Goal: Task Accomplishment & Management: Manage account settings

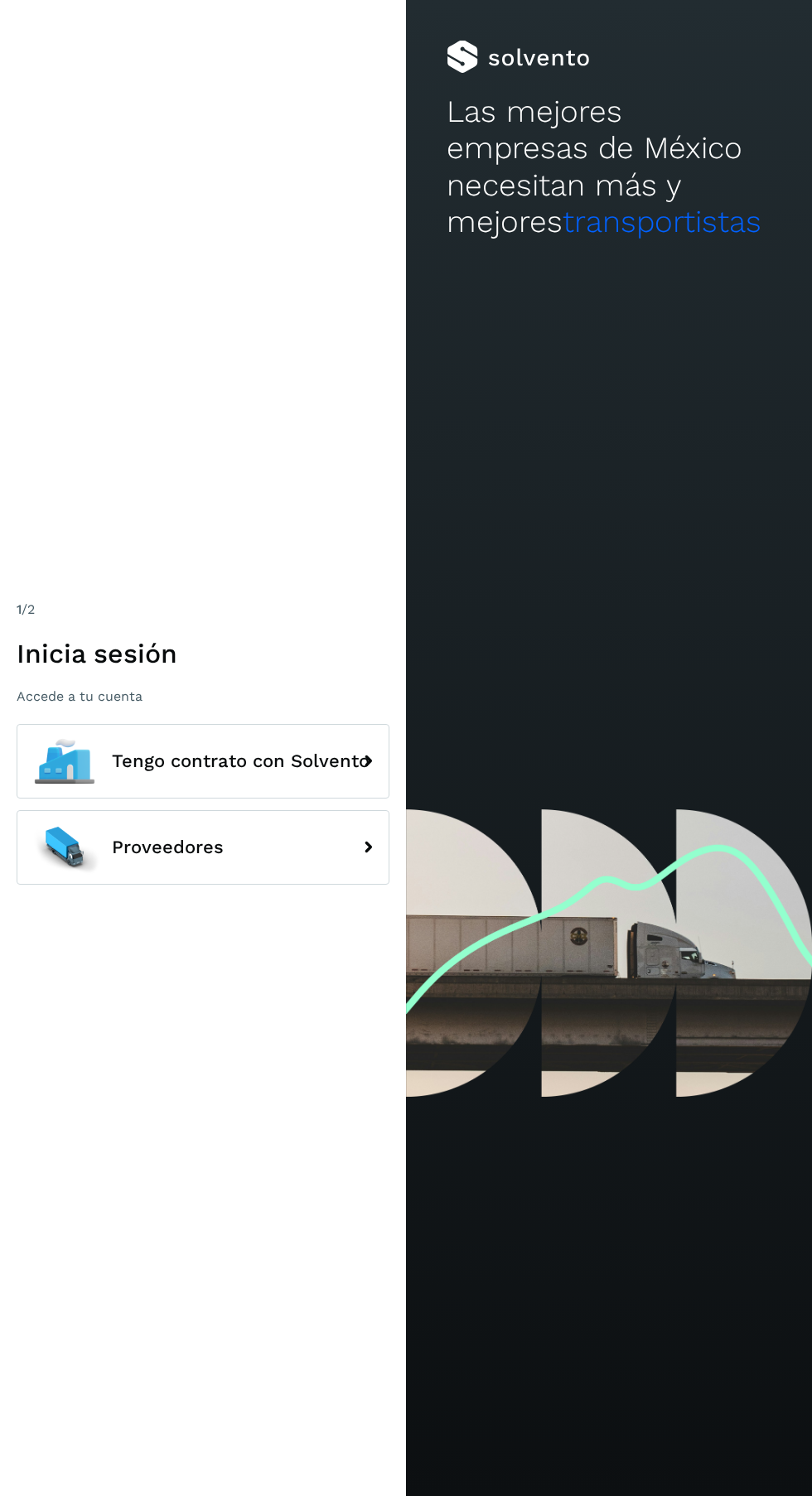
click at [142, 858] on span "Proveedores" at bounding box center [168, 847] width 112 height 20
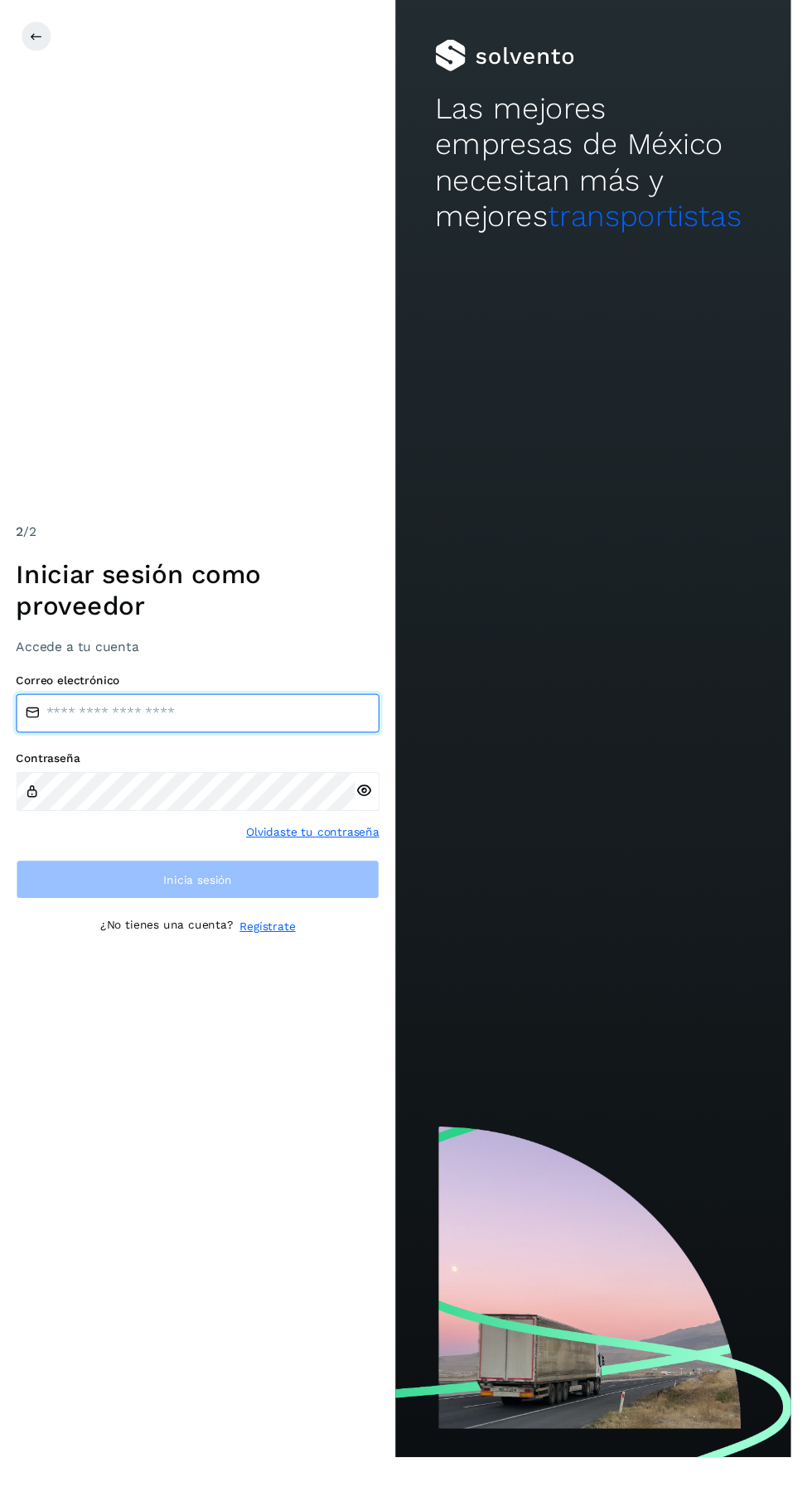
click at [268, 752] on input "email" at bounding box center [202, 732] width 372 height 40
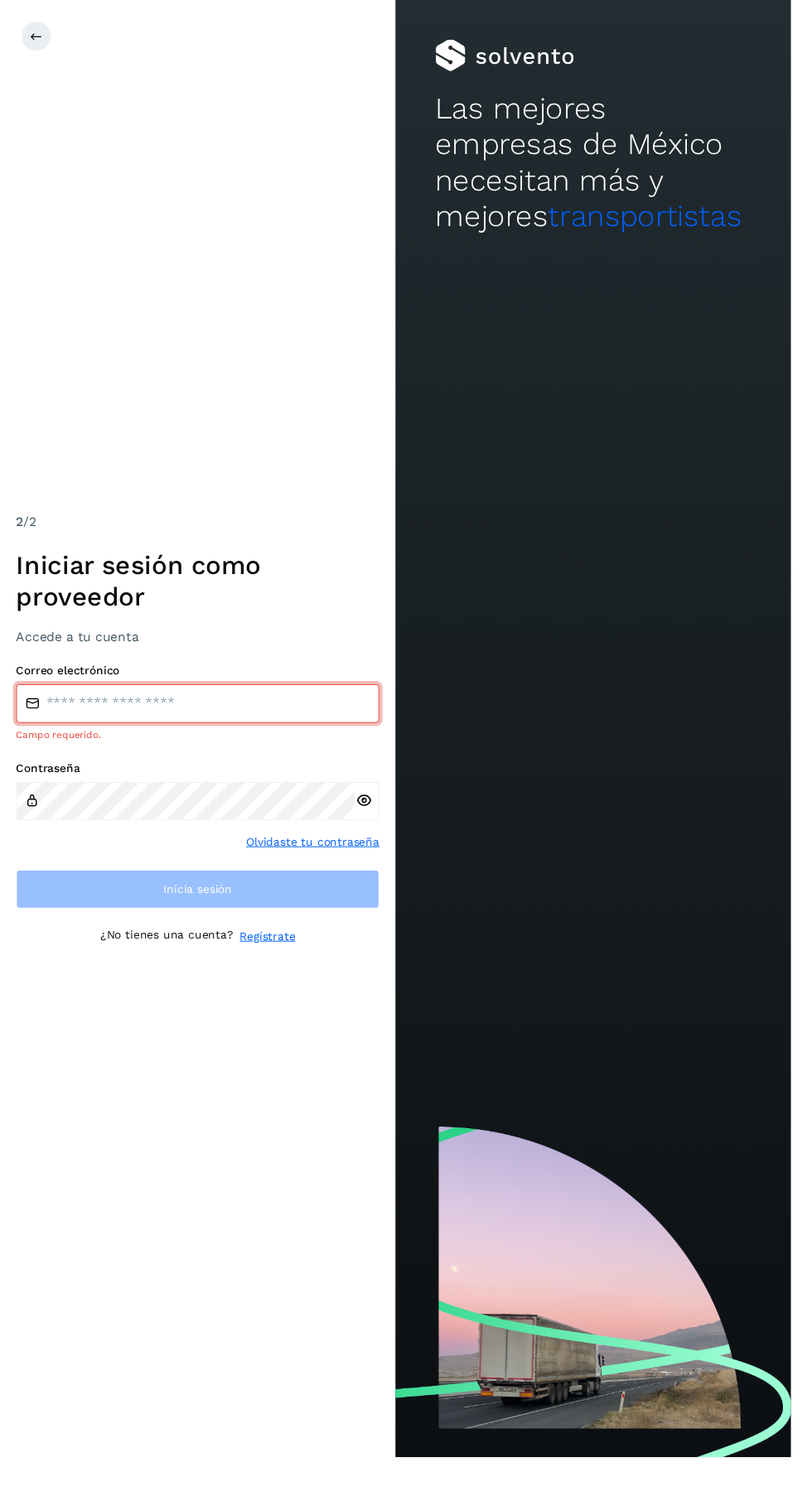
type input "**********"
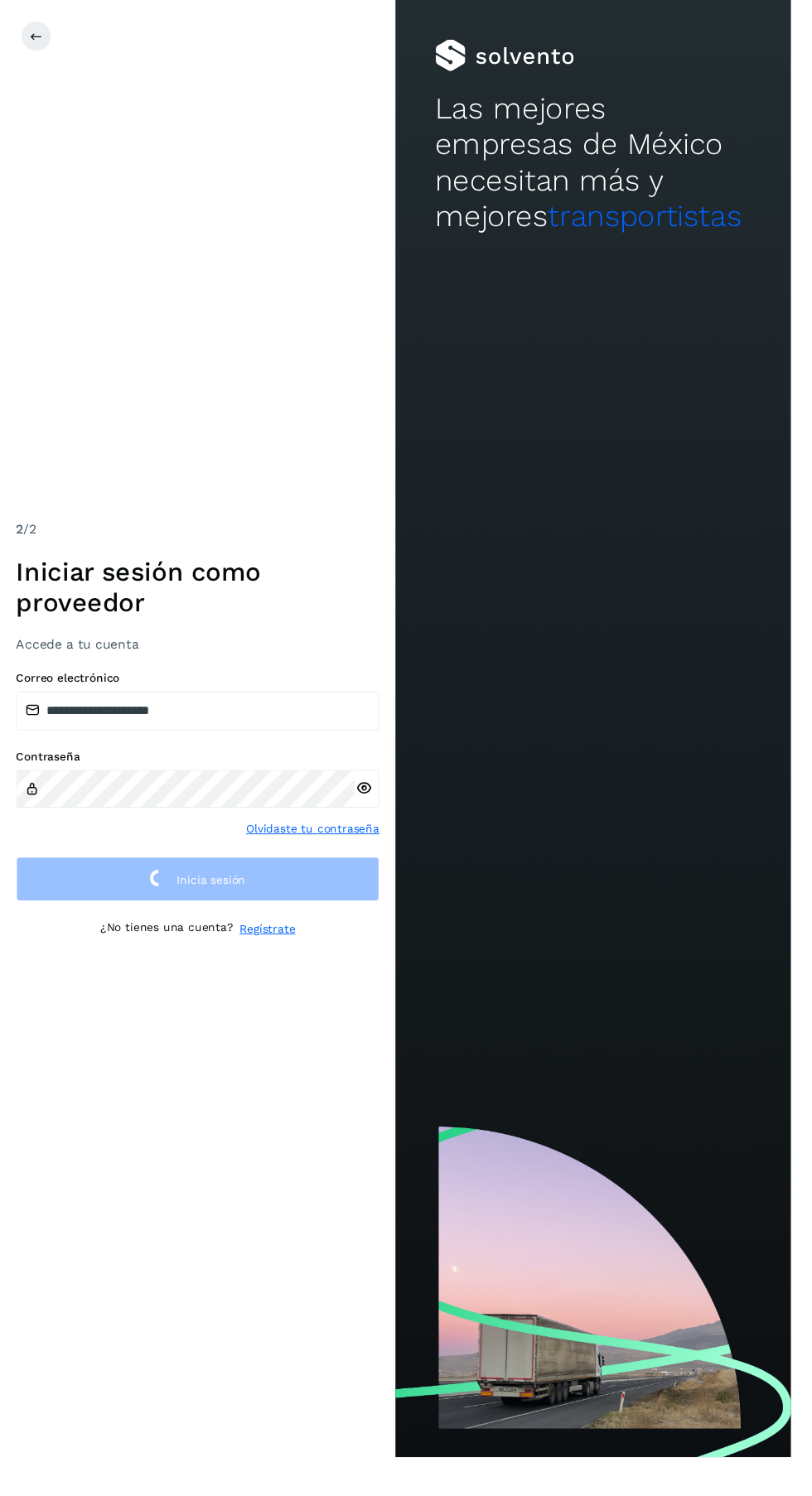
click at [381, 818] on icon at bounding box center [373, 810] width 17 height 17
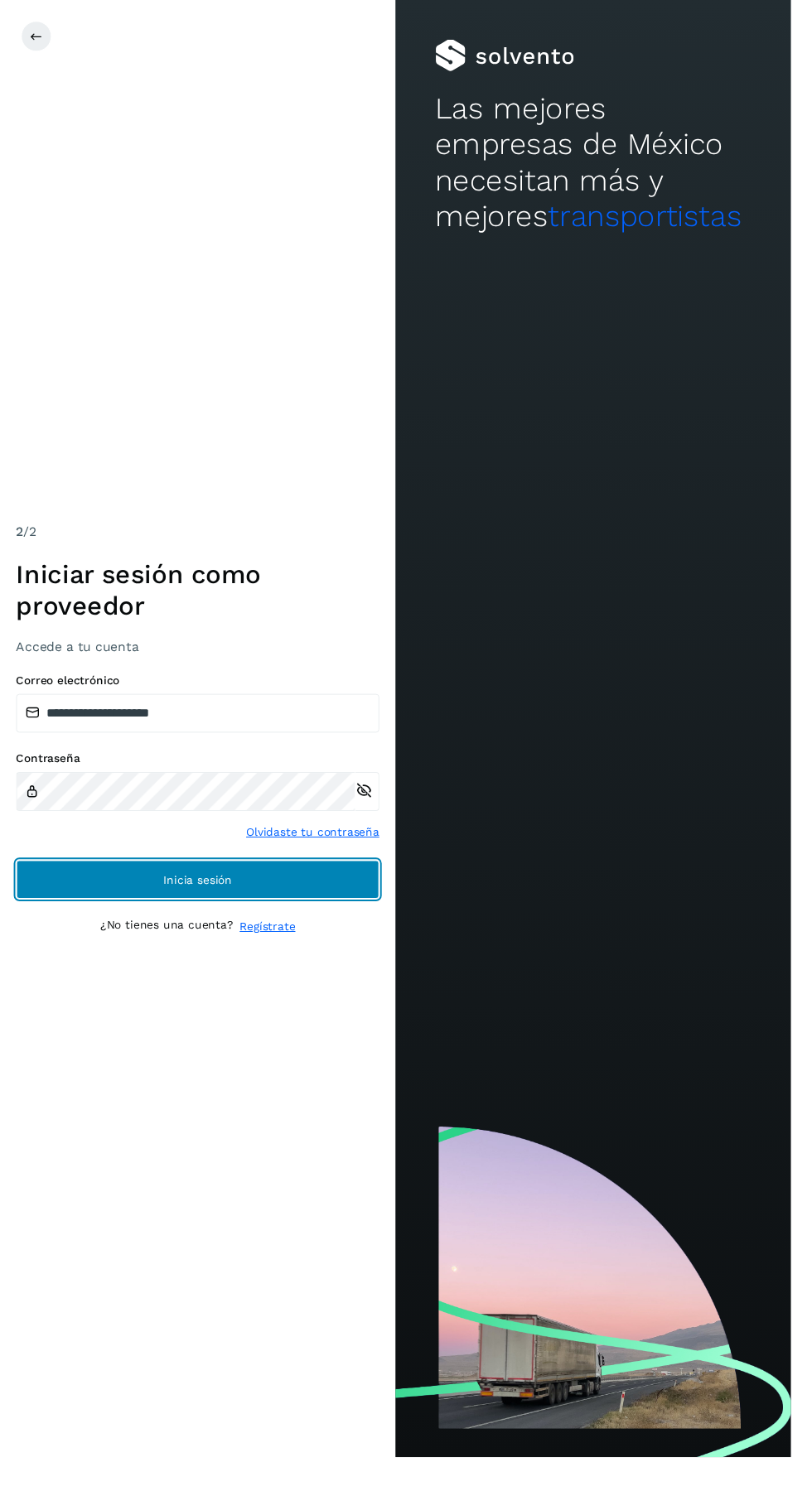
click at [324, 923] on button "Inicia sesión" at bounding box center [202, 902] width 372 height 40
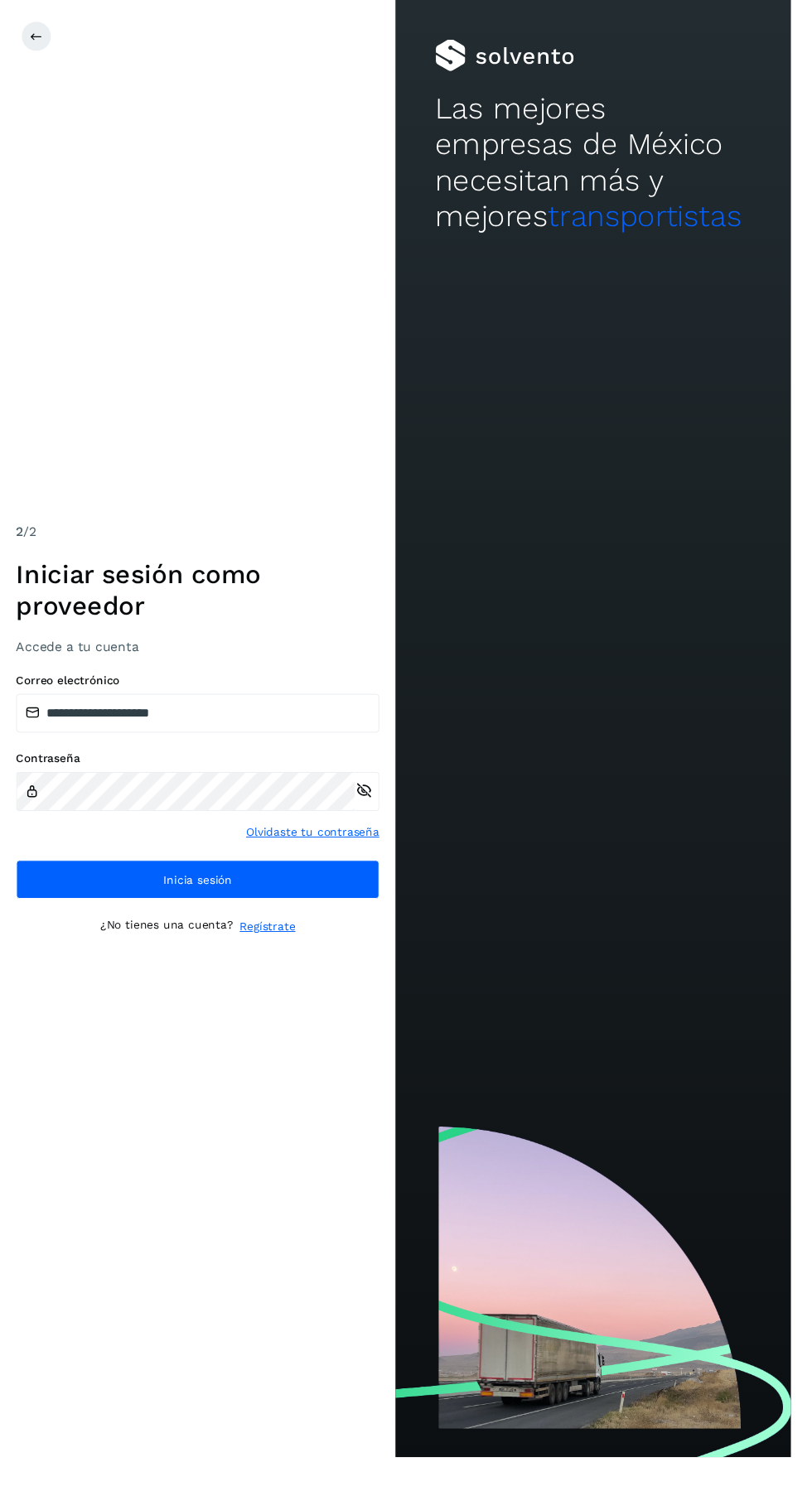
click at [82, 923] on button "Inicia sesión" at bounding box center [202, 902] width 372 height 40
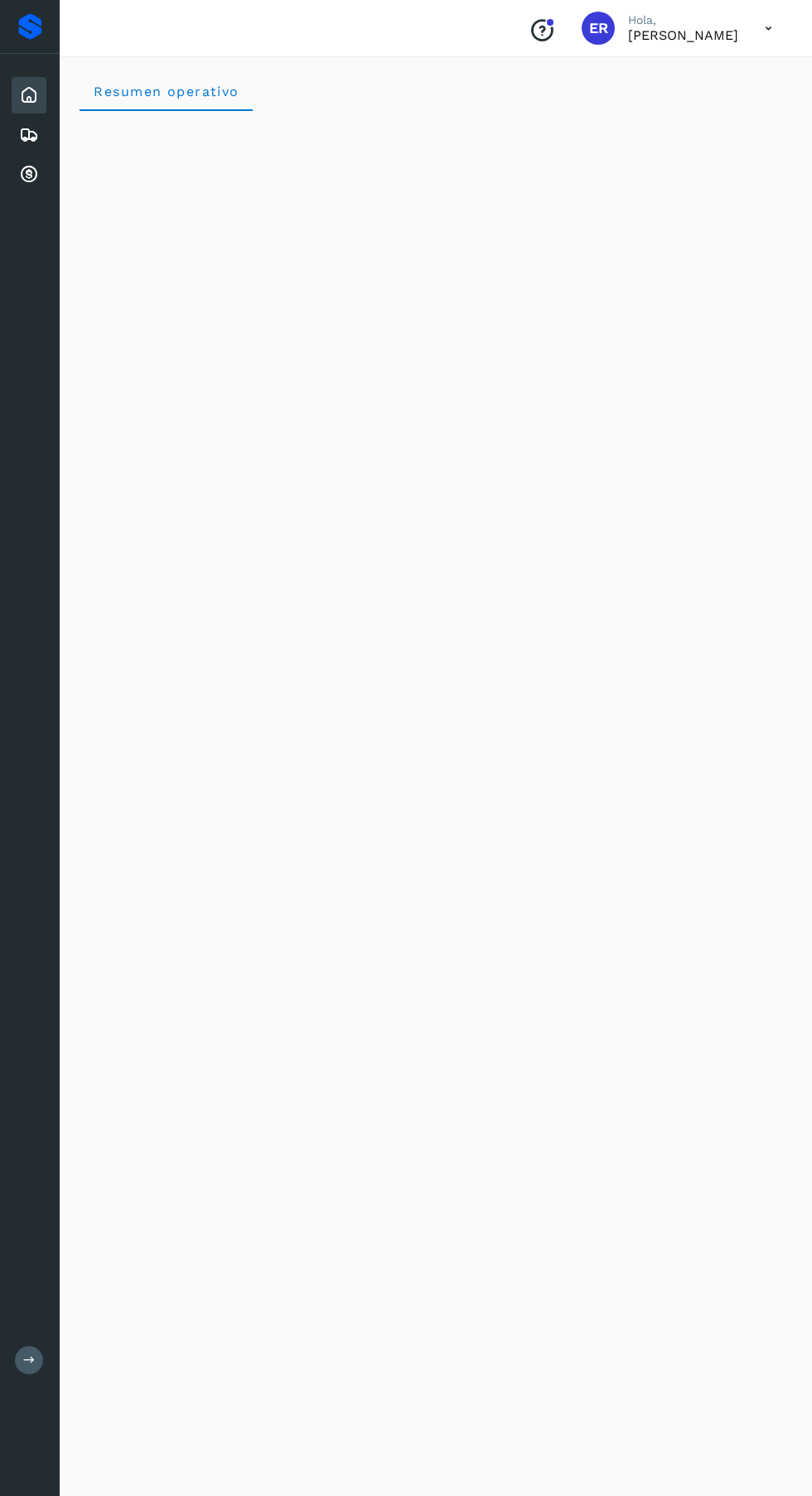
click at [28, 174] on icon at bounding box center [28, 175] width 20 height 20
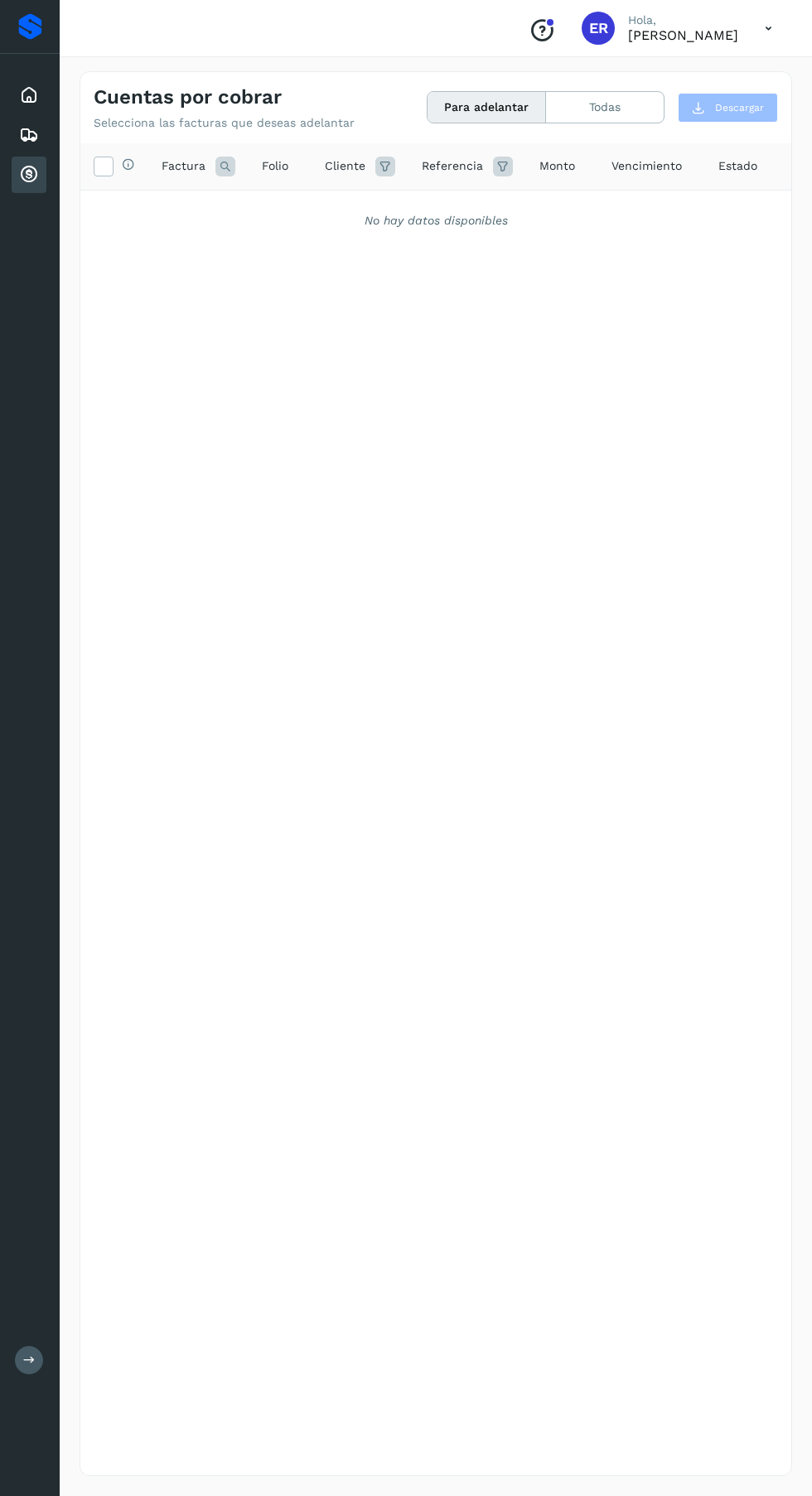
click at [28, 144] on icon at bounding box center [28, 134] width 20 height 20
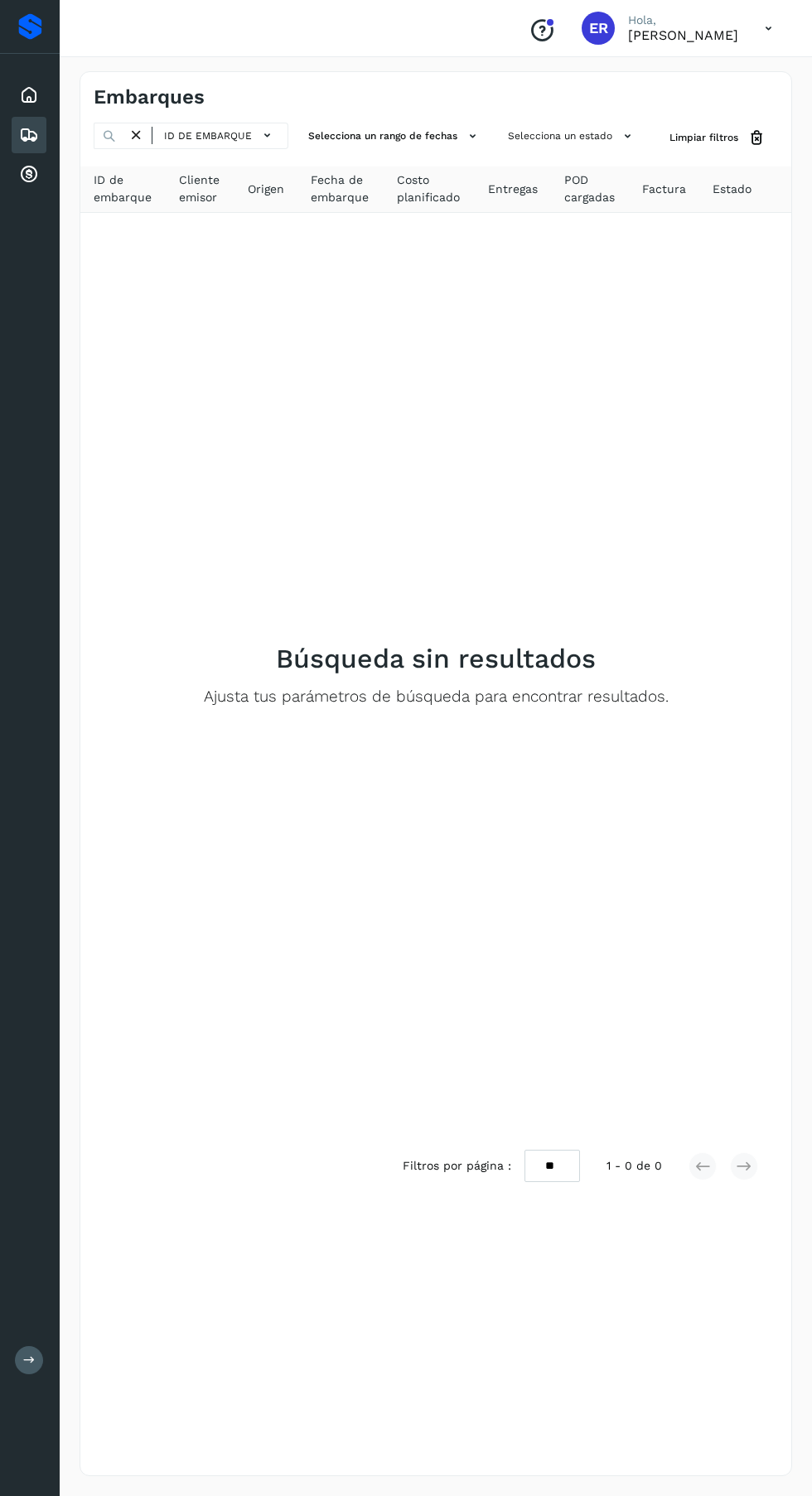
click at [26, 95] on icon at bounding box center [28, 95] width 20 height 20
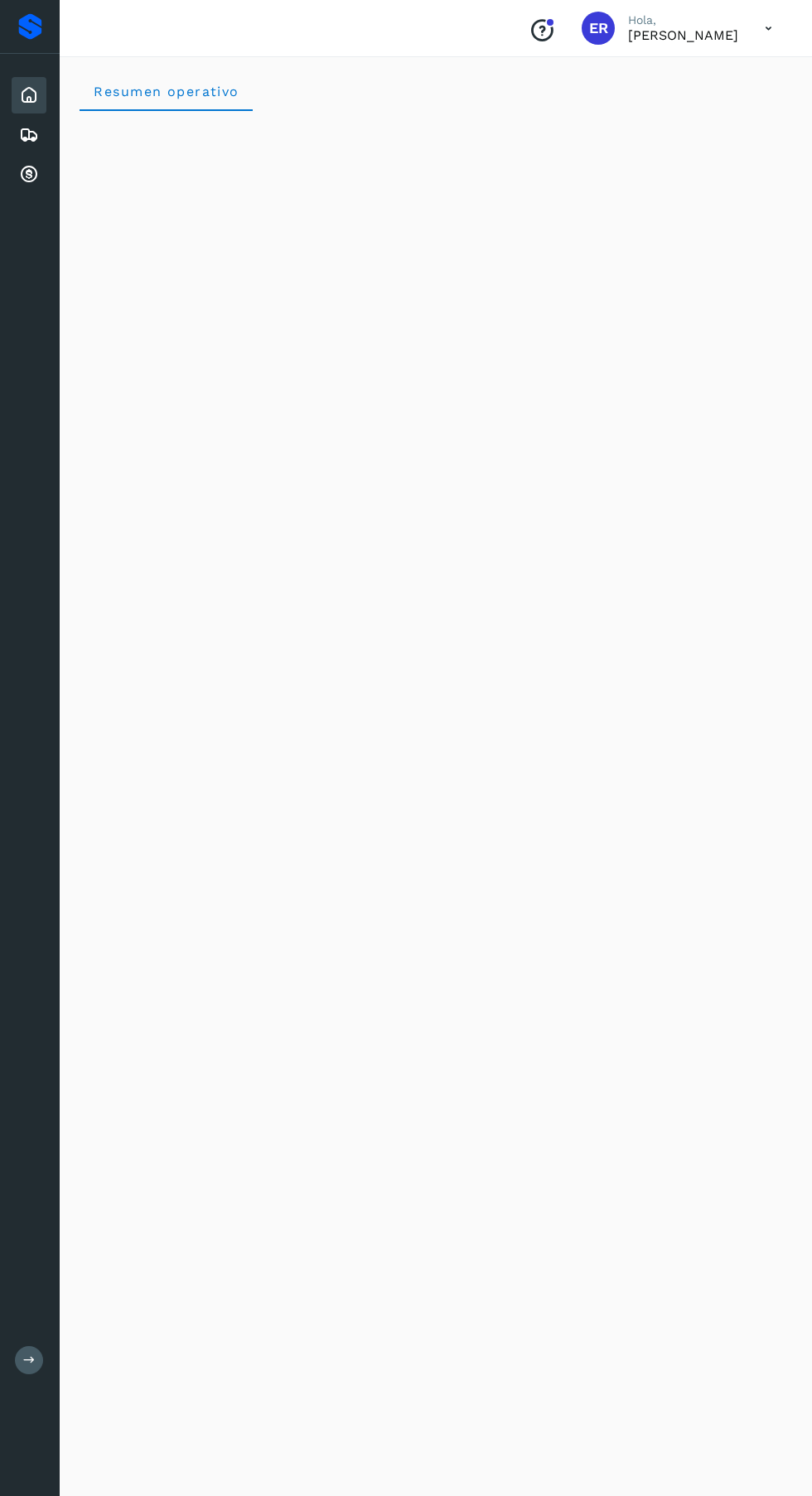
click at [768, 28] on icon at bounding box center [767, 28] width 34 height 34
click at [673, 84] on div "Cerrar sesión" at bounding box center [686, 74] width 197 height 32
